Goal: Information Seeking & Learning: Check status

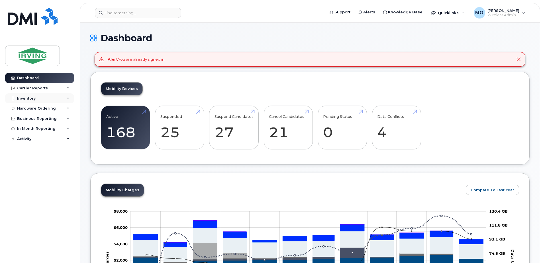
click at [26, 98] on div "Inventory" at bounding box center [26, 98] width 19 height 5
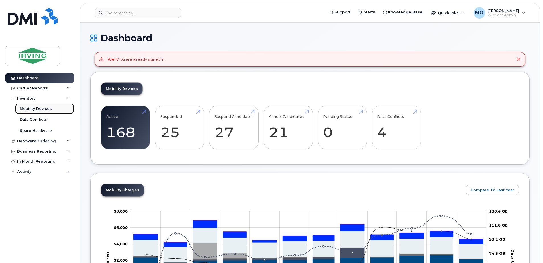
click at [31, 108] on div "Mobility Devices" at bounding box center [36, 108] width 32 height 5
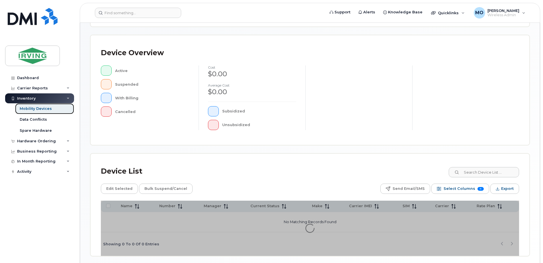
scroll to position [114, 0]
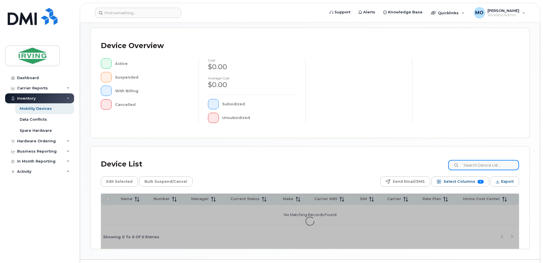
click at [474, 165] on input at bounding box center [483, 165] width 71 height 10
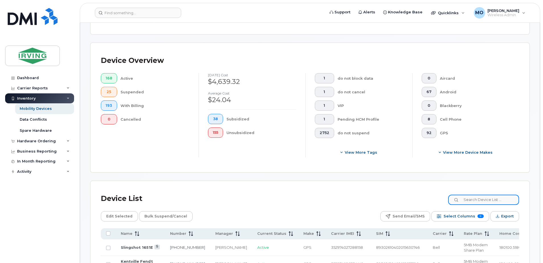
scroll to position [129, 0]
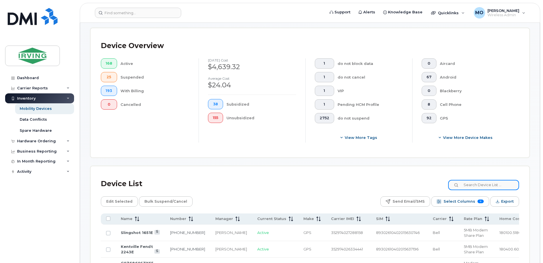
paste input "7823241287"
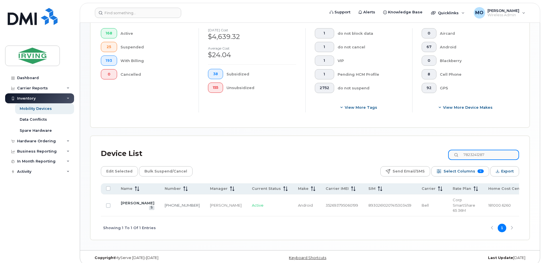
scroll to position [159, 0]
type input "7823241287"
click at [167, 203] on link "782-324-1287" at bounding box center [182, 205] width 35 height 5
drag, startPoint x: 491, startPoint y: 155, endPoint x: 360, endPoint y: 151, distance: 131.3
click at [360, 151] on div "Device List 7823241287" at bounding box center [310, 153] width 418 height 15
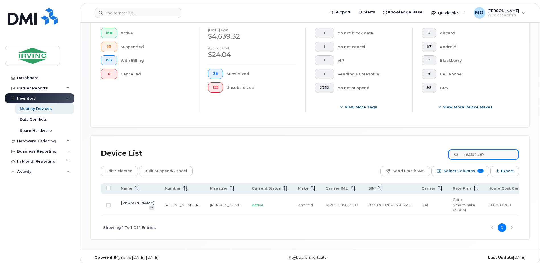
paste input
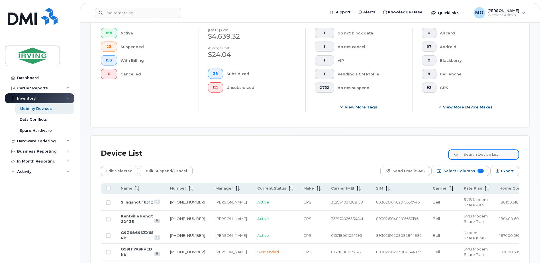
paste input
paste input "5063805174"
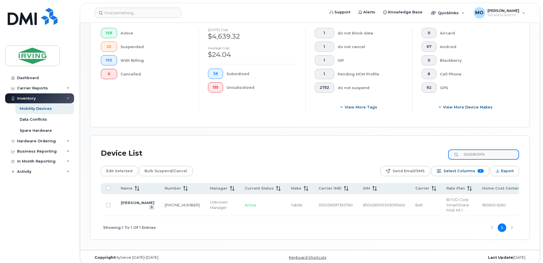
type input "5063805174"
click at [165, 203] on link "506-380-5174" at bounding box center [182, 205] width 35 height 5
drag, startPoint x: 500, startPoint y: 155, endPoint x: 390, endPoint y: 144, distance: 109.9
click at [392, 144] on div "Device List 5063805174 Edit Selected Bulk Suspend/Cancel Send Email/SMS Select …" at bounding box center [310, 188] width 438 height 104
paste input
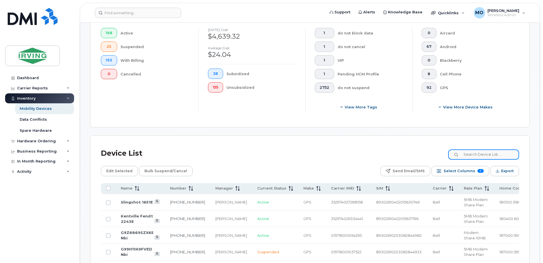
paste input
click at [476, 152] on input at bounding box center [483, 154] width 71 height 10
paste input "7823771437"
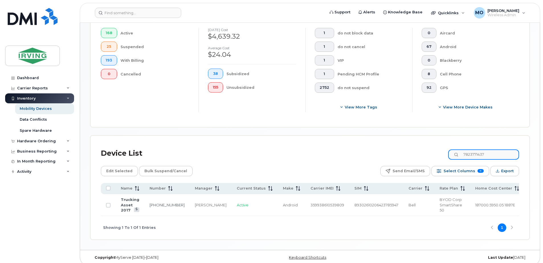
type input "7823771437"
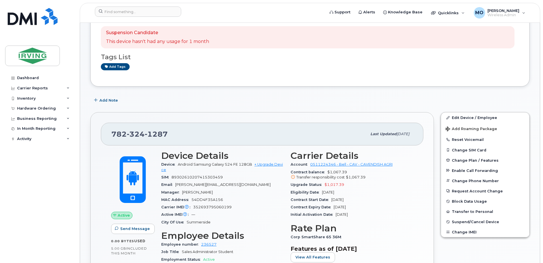
scroll to position [85, 0]
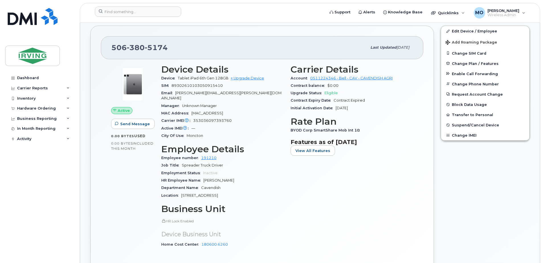
scroll to position [199, 0]
